Goal: Browse casually: Explore the website without a specific task or goal

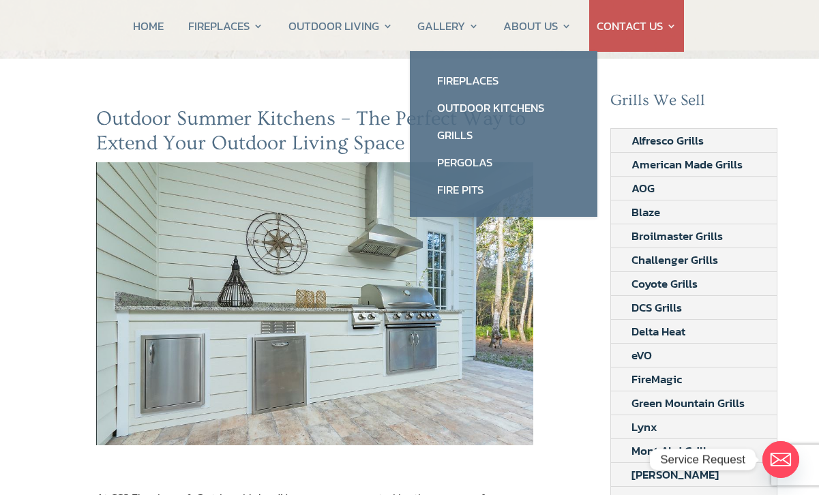
scroll to position [77, 0]
click at [515, 112] on link "Outdoor Kitchens" at bounding box center [503, 107] width 160 height 27
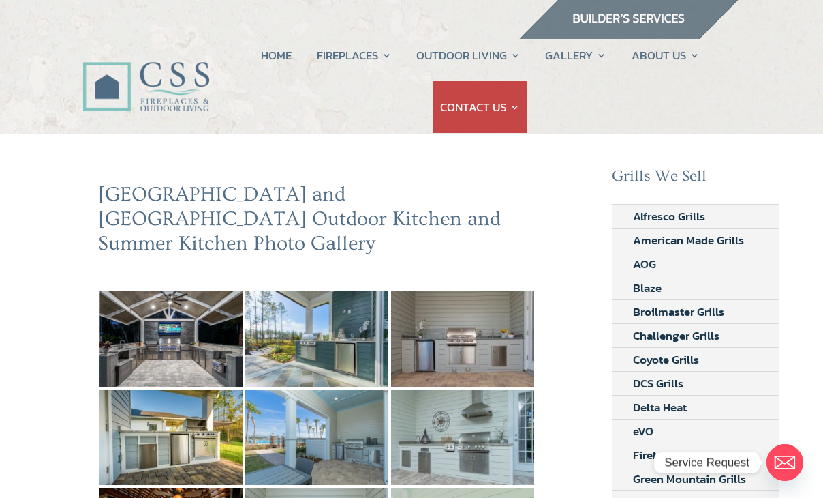
click at [179, 318] on img at bounding box center [171, 338] width 143 height 95
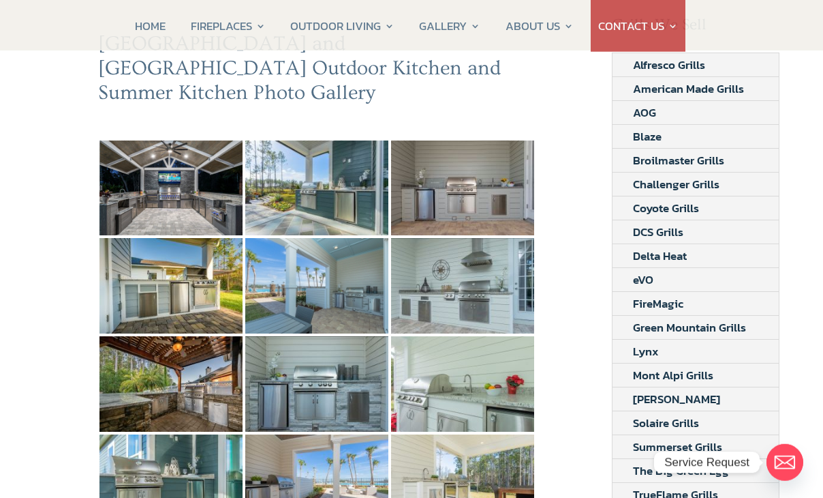
scroll to position [156, 0]
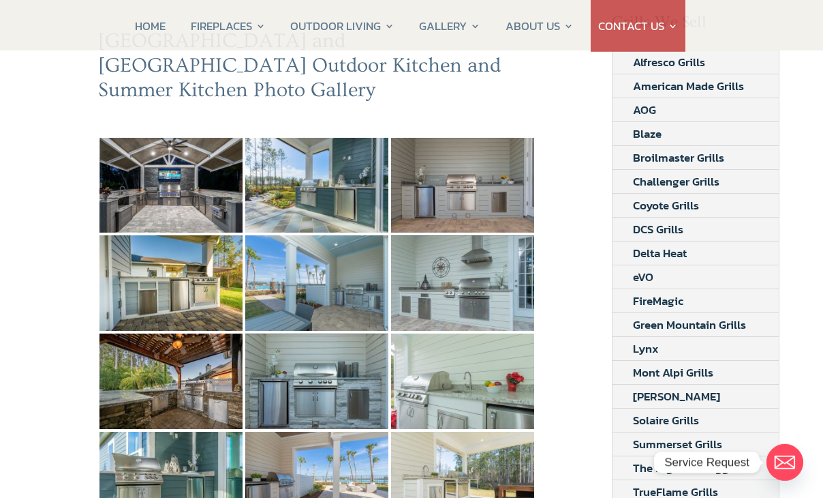
click at [181, 354] on img at bounding box center [171, 380] width 143 height 95
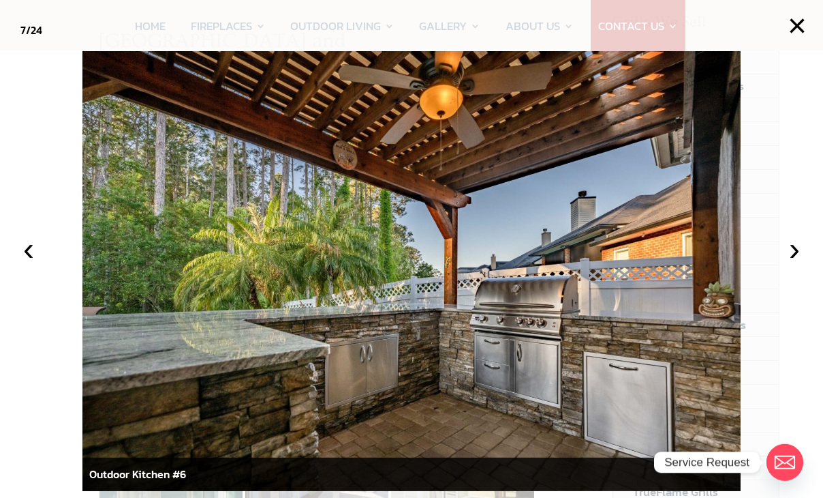
click at [802, 264] on button "›" at bounding box center [795, 249] width 30 height 30
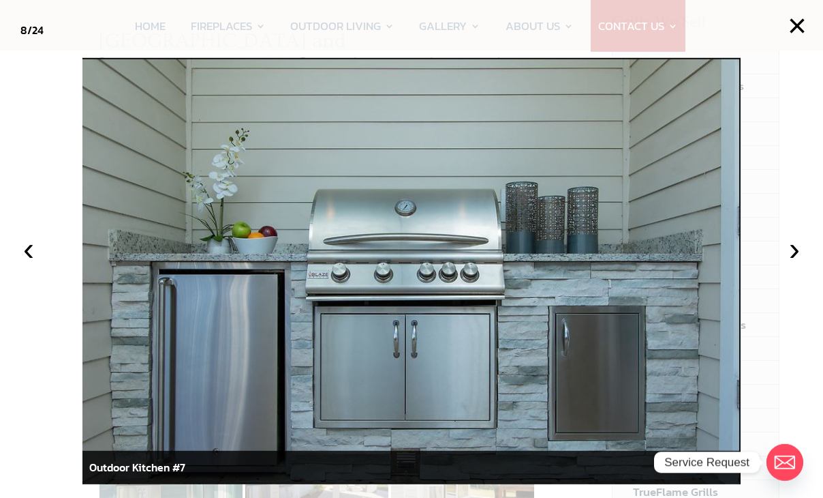
click at [790, 264] on button "›" at bounding box center [795, 249] width 30 height 30
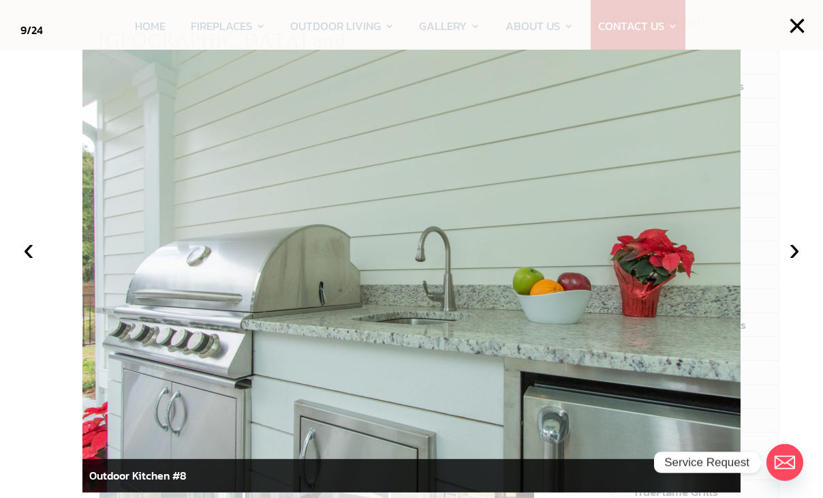
click at [788, 264] on button "›" at bounding box center [795, 249] width 30 height 30
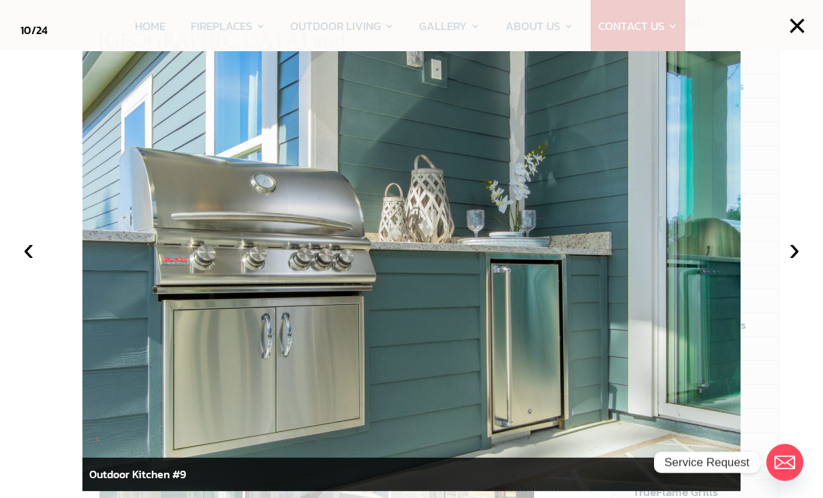
click at [787, 264] on button "›" at bounding box center [795, 249] width 30 height 30
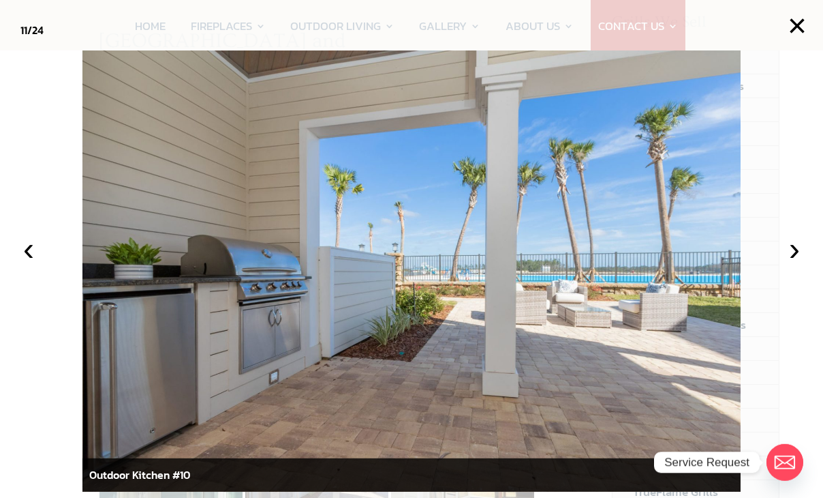
click at [786, 264] on button "›" at bounding box center [795, 249] width 30 height 30
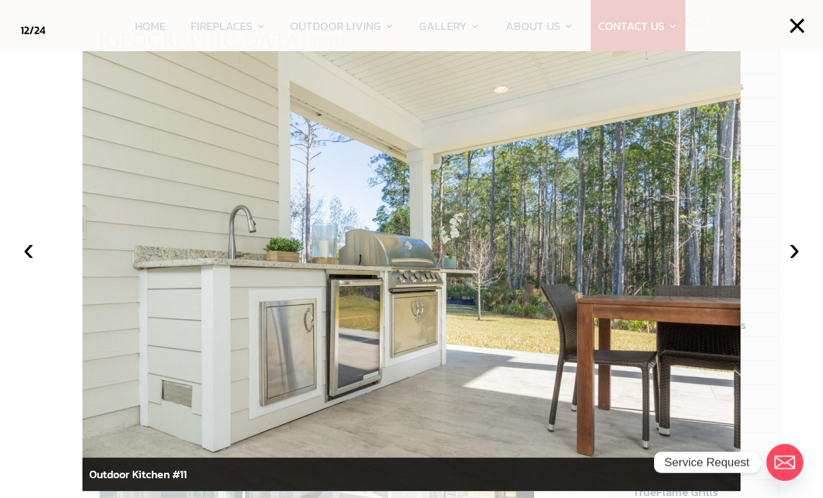
click at [788, 264] on button "›" at bounding box center [795, 249] width 30 height 30
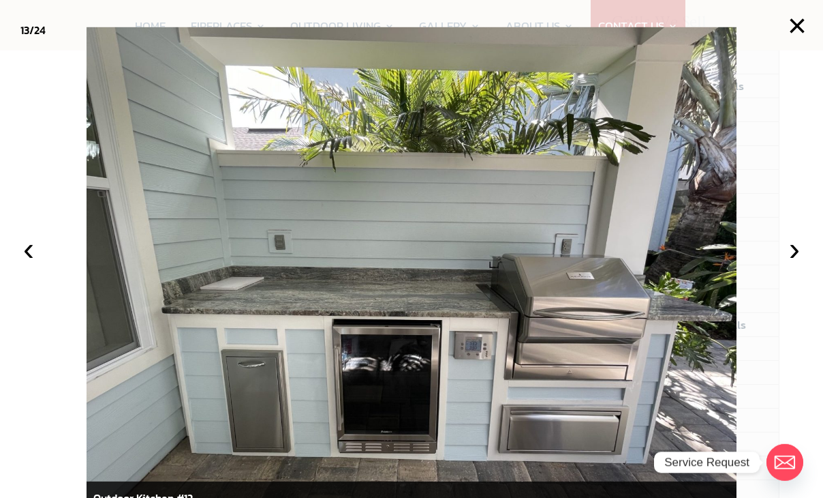
click at [789, 264] on button "›" at bounding box center [795, 249] width 30 height 30
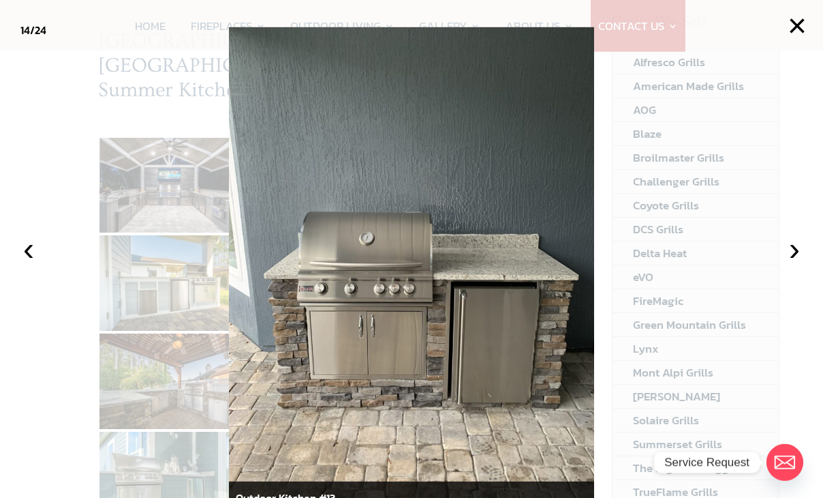
click at [795, 264] on button "›" at bounding box center [795, 249] width 30 height 30
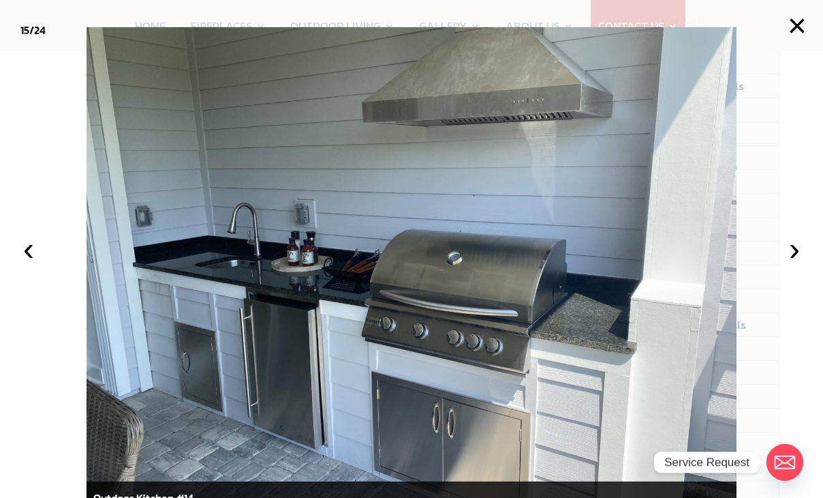
click at [793, 264] on button "›" at bounding box center [795, 249] width 30 height 30
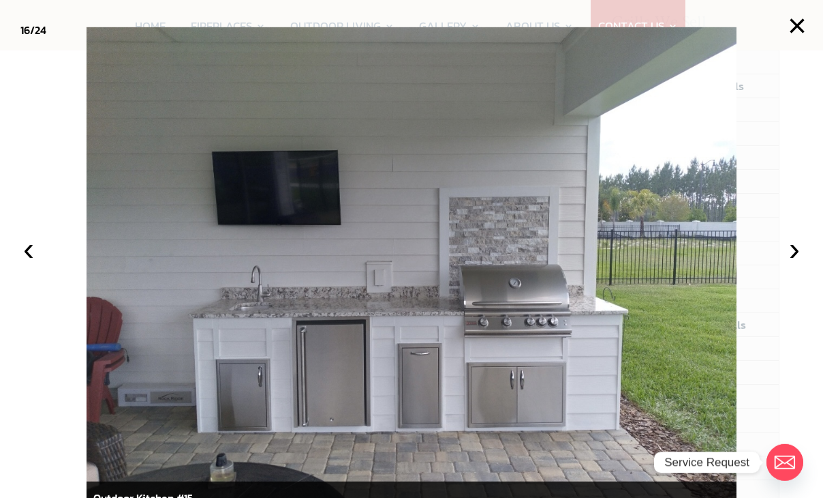
click at [782, 264] on button "›" at bounding box center [795, 249] width 30 height 30
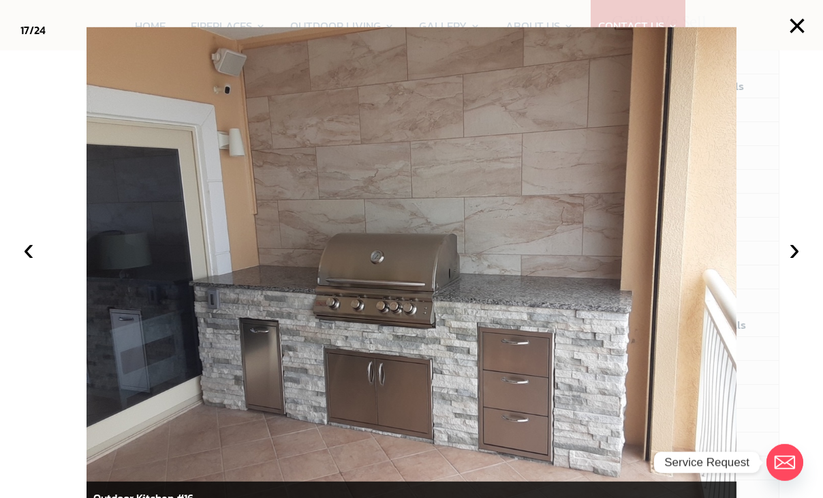
click at [785, 264] on button "›" at bounding box center [795, 249] width 30 height 30
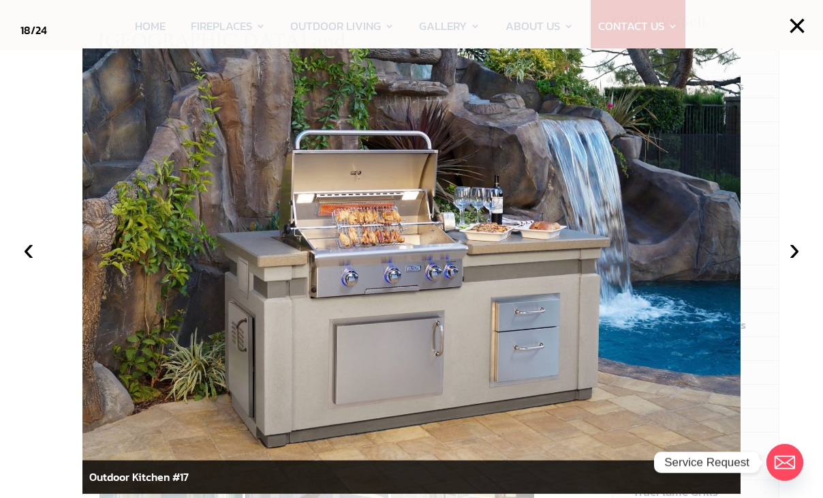
click at [797, 264] on button "›" at bounding box center [795, 249] width 30 height 30
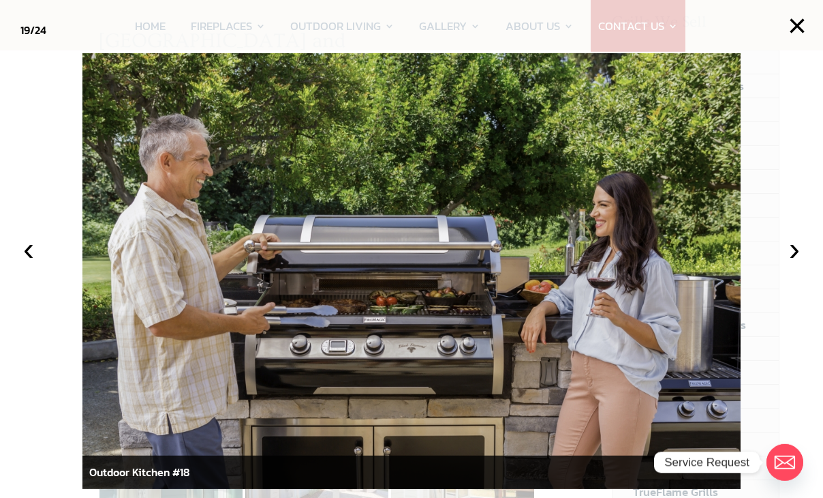
click at [789, 264] on button "›" at bounding box center [795, 249] width 30 height 30
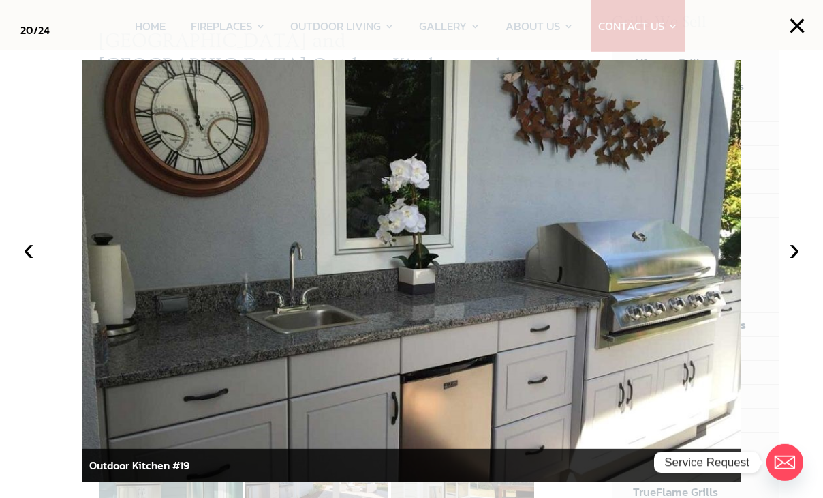
click at [787, 264] on button "›" at bounding box center [795, 249] width 30 height 30
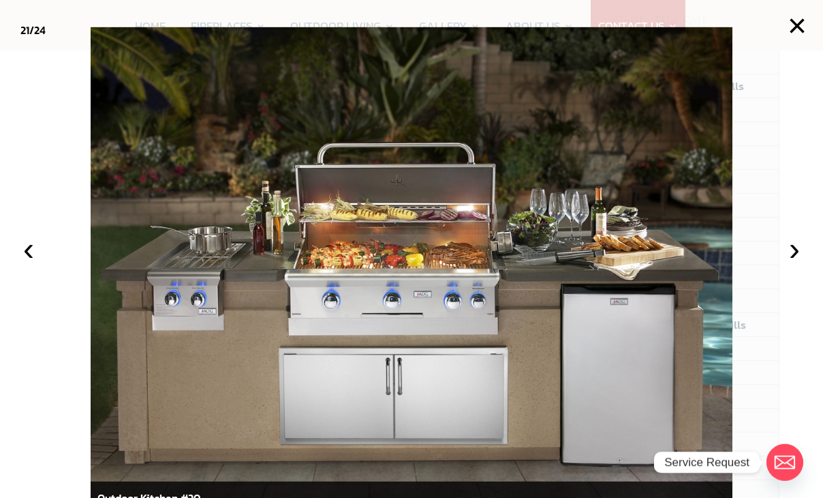
click at [785, 264] on button "›" at bounding box center [795, 249] width 30 height 30
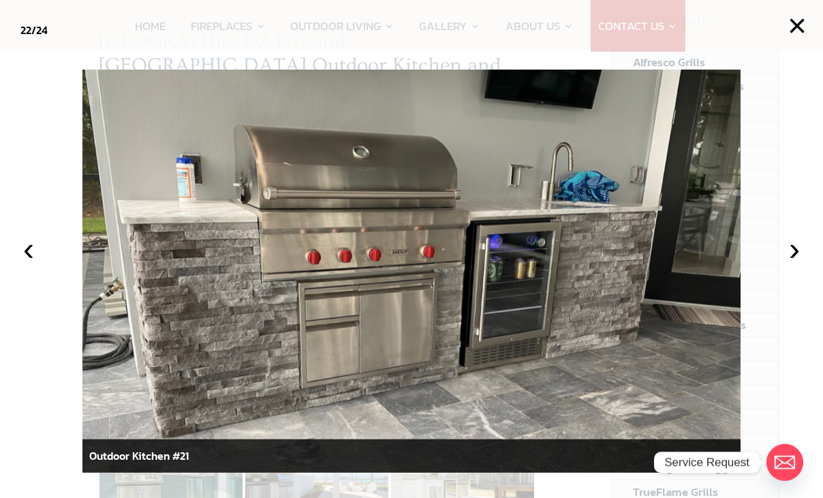
click at [791, 264] on button "›" at bounding box center [795, 249] width 30 height 30
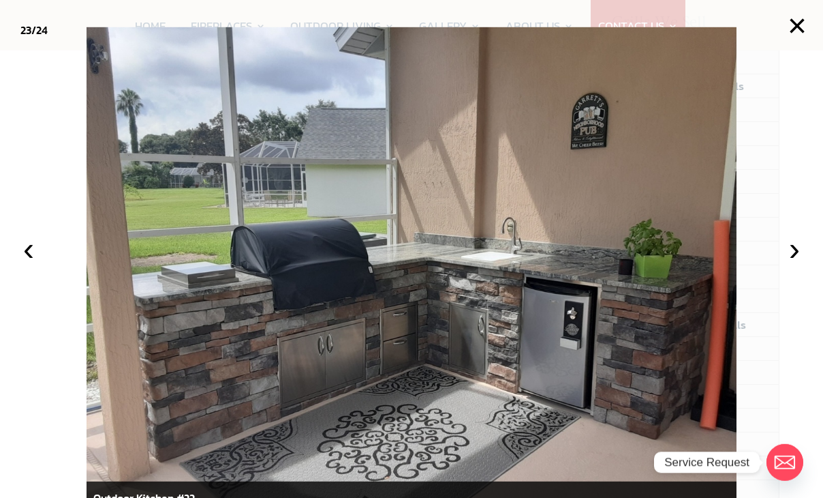
click at [789, 264] on button "›" at bounding box center [795, 249] width 30 height 30
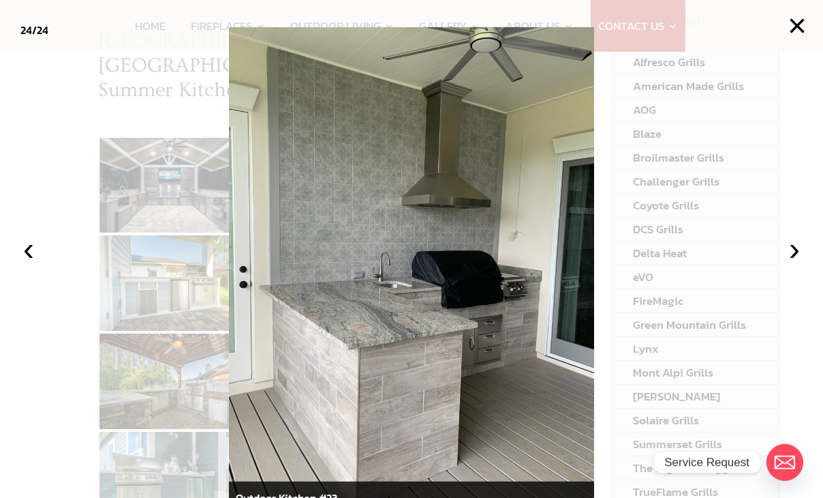
click at [793, 264] on button "›" at bounding box center [795, 249] width 30 height 30
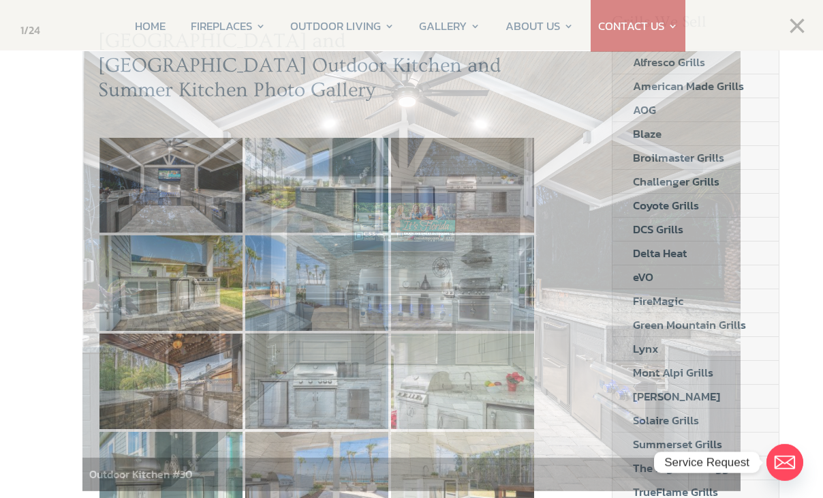
click at [804, 32] on div at bounding box center [411, 249] width 823 height 498
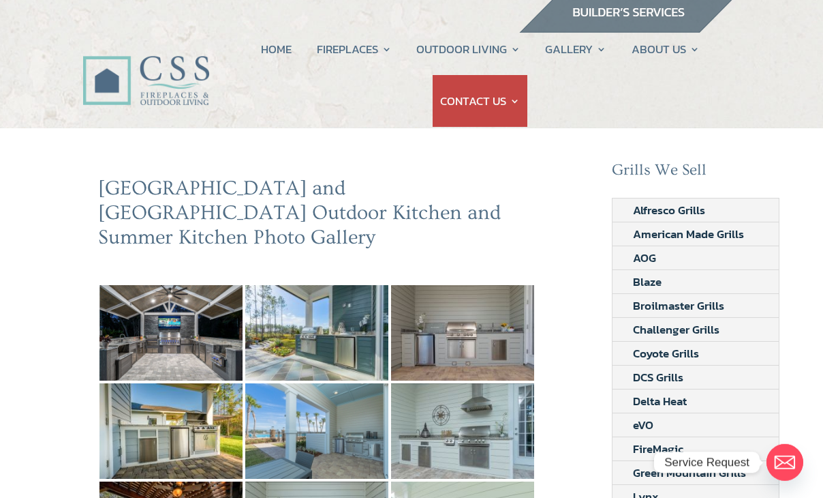
scroll to position [0, 0]
